Goal: Information Seeking & Learning: Understand process/instructions

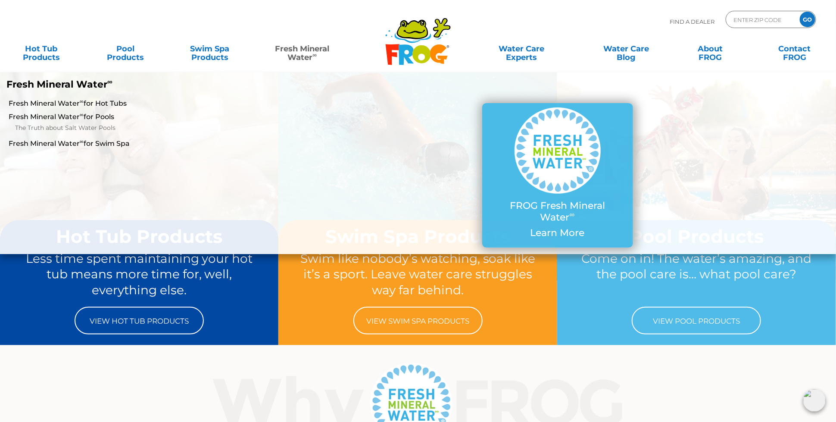
click at [313, 48] on link "Fresh Mineral Water ∞" at bounding box center [302, 48] width 82 height 17
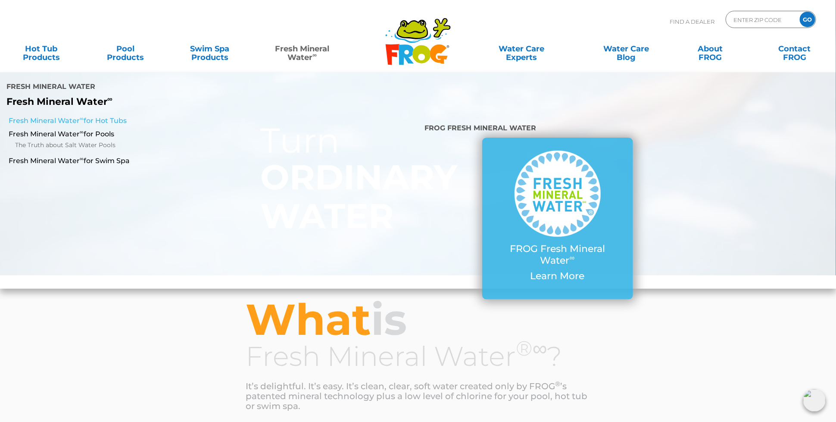
click at [123, 121] on link "Fresh Mineral Water ∞ for Hot Tubs" at bounding box center [144, 120] width 270 height 9
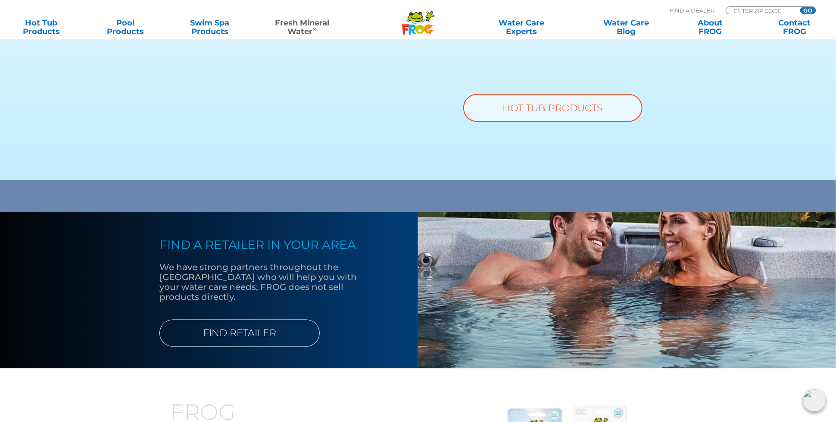
scroll to position [733, 0]
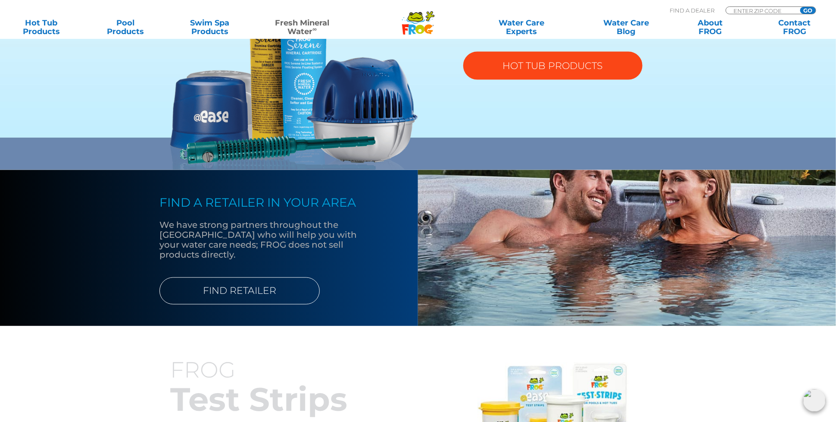
click at [528, 75] on link "HOT TUB PRODUCTS" at bounding box center [552, 66] width 179 height 28
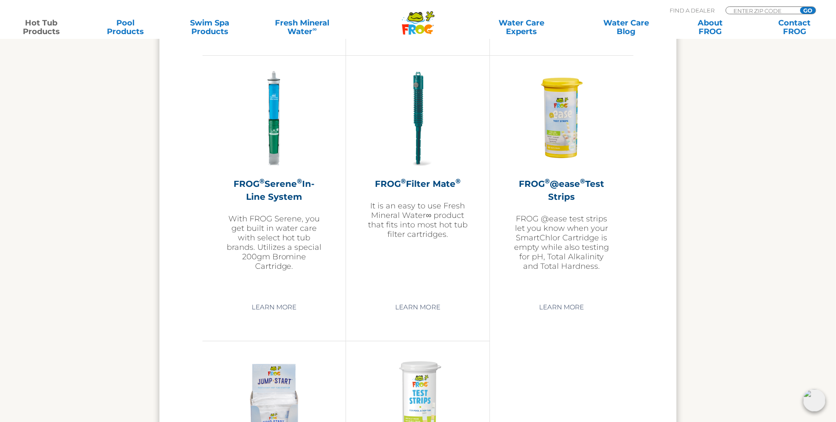
scroll to position [1811, 0]
click at [436, 306] on link "Learn More" at bounding box center [417, 307] width 65 height 16
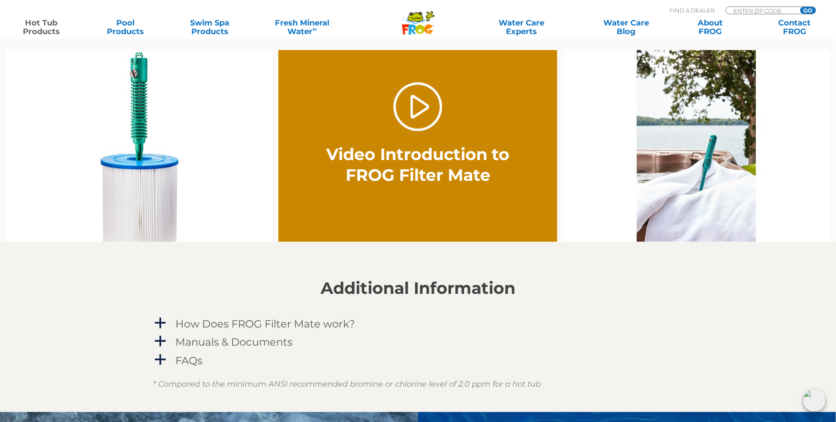
scroll to position [646, 0]
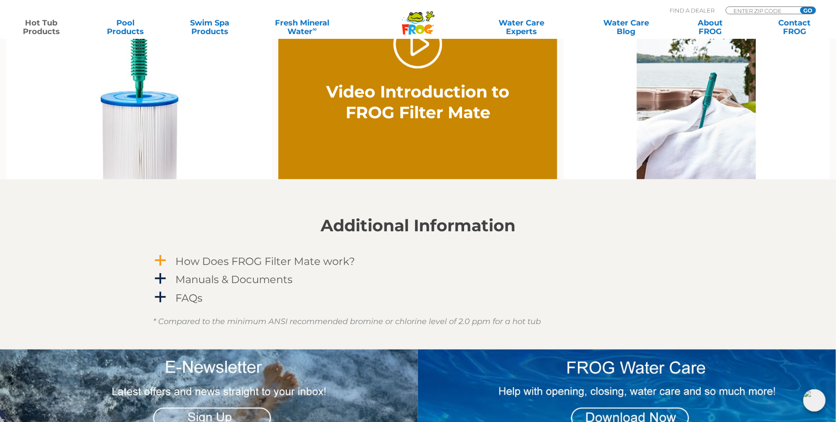
click at [164, 260] on span "a" at bounding box center [160, 260] width 13 height 13
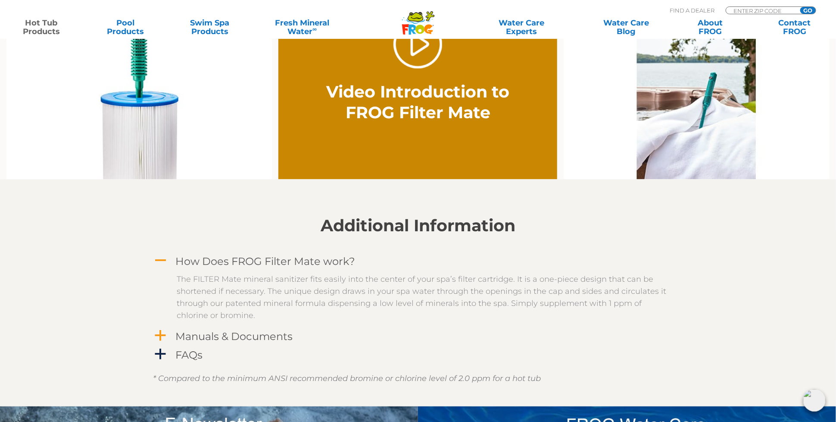
click at [163, 332] on span "a" at bounding box center [160, 335] width 13 height 13
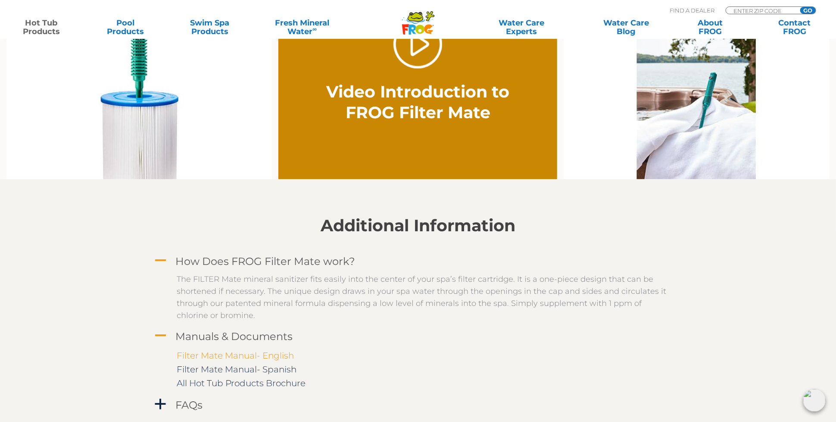
click at [266, 353] on link "Filter Mate Manual- English" at bounding box center [235, 356] width 117 height 10
